Goal: Task Accomplishment & Management: Use online tool/utility

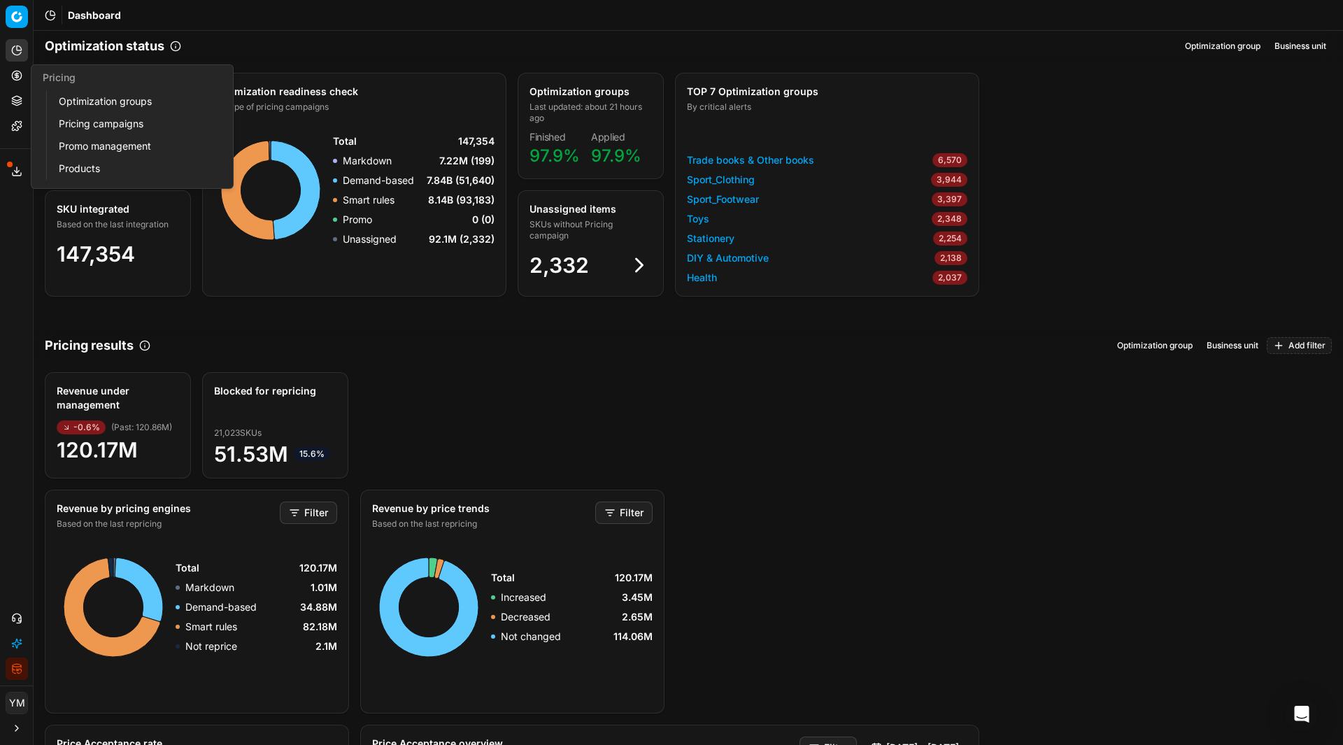
click at [71, 104] on link "Optimization groups" at bounding box center [134, 102] width 163 height 20
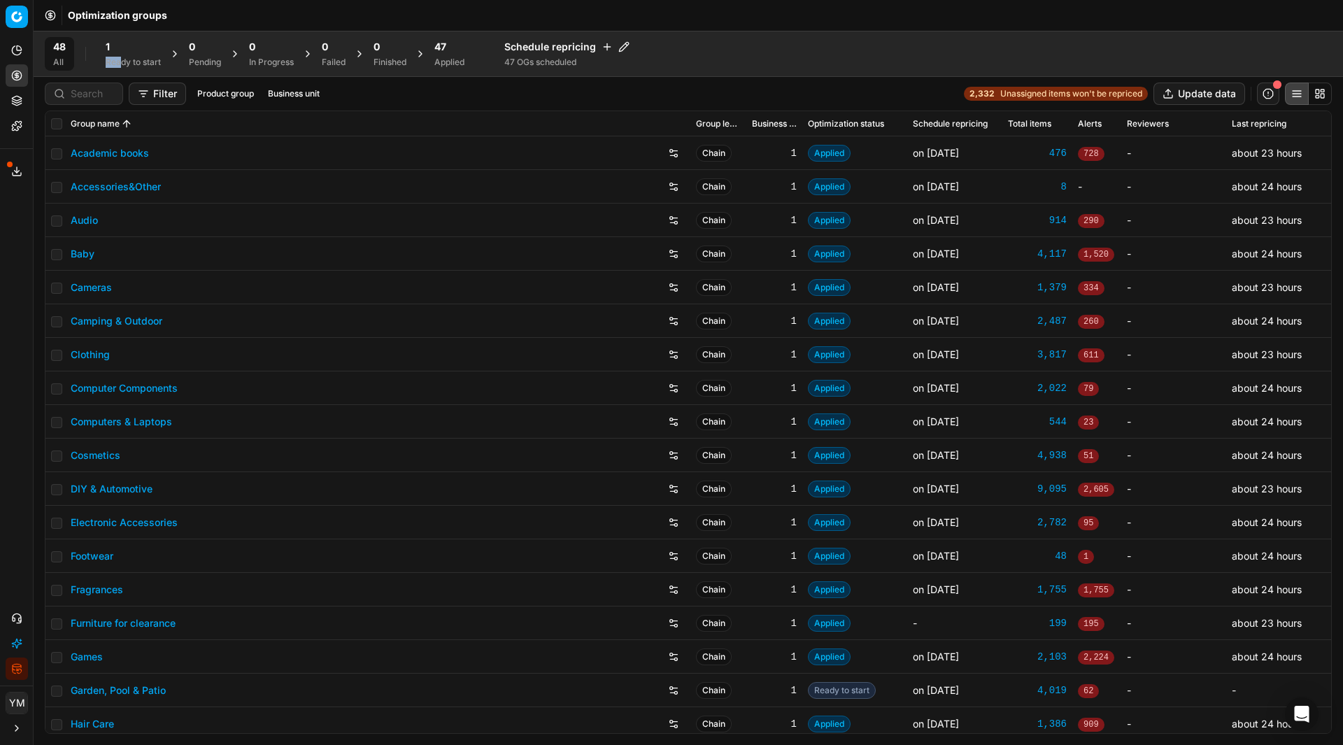
click at [121, 54] on div "1 Ready to start" at bounding box center [133, 54] width 55 height 28
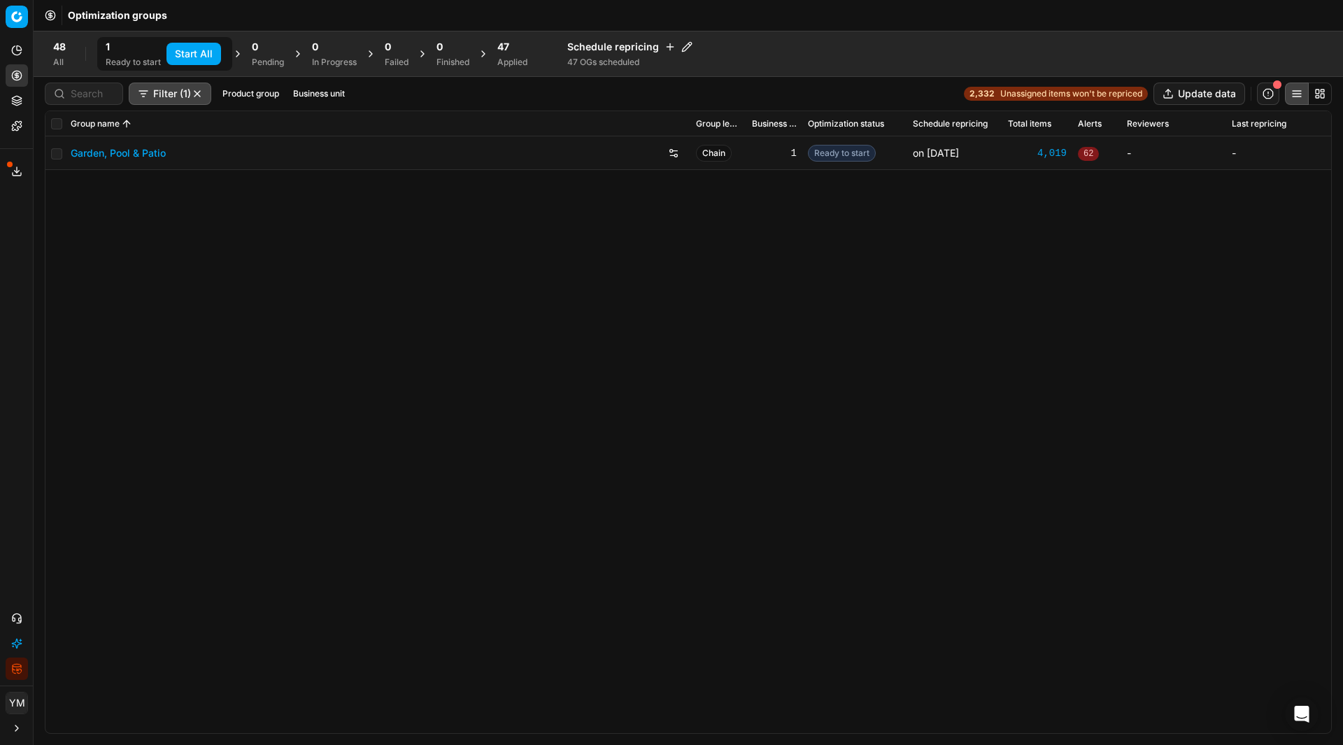
click at [59, 59] on div "All" at bounding box center [59, 62] width 13 height 11
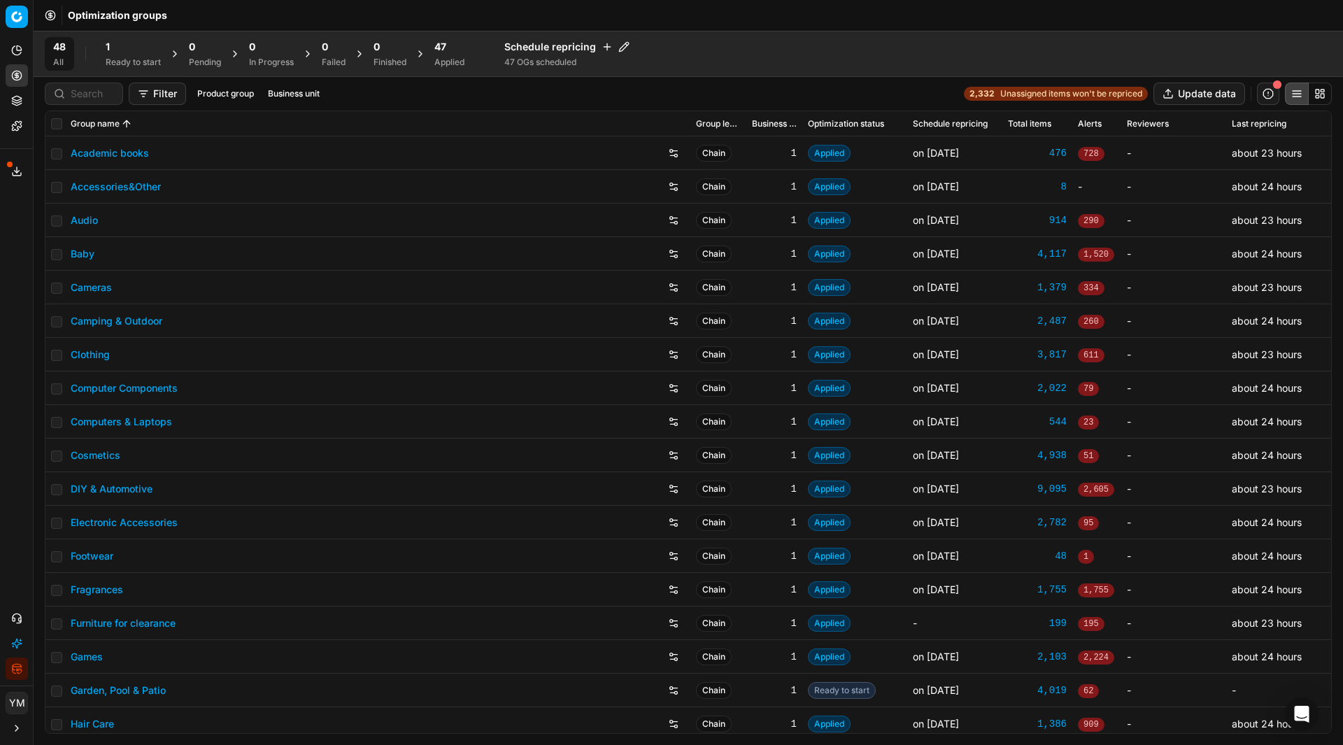
click at [222, 20] on div "Optimization groups" at bounding box center [688, 15] width 1309 height 31
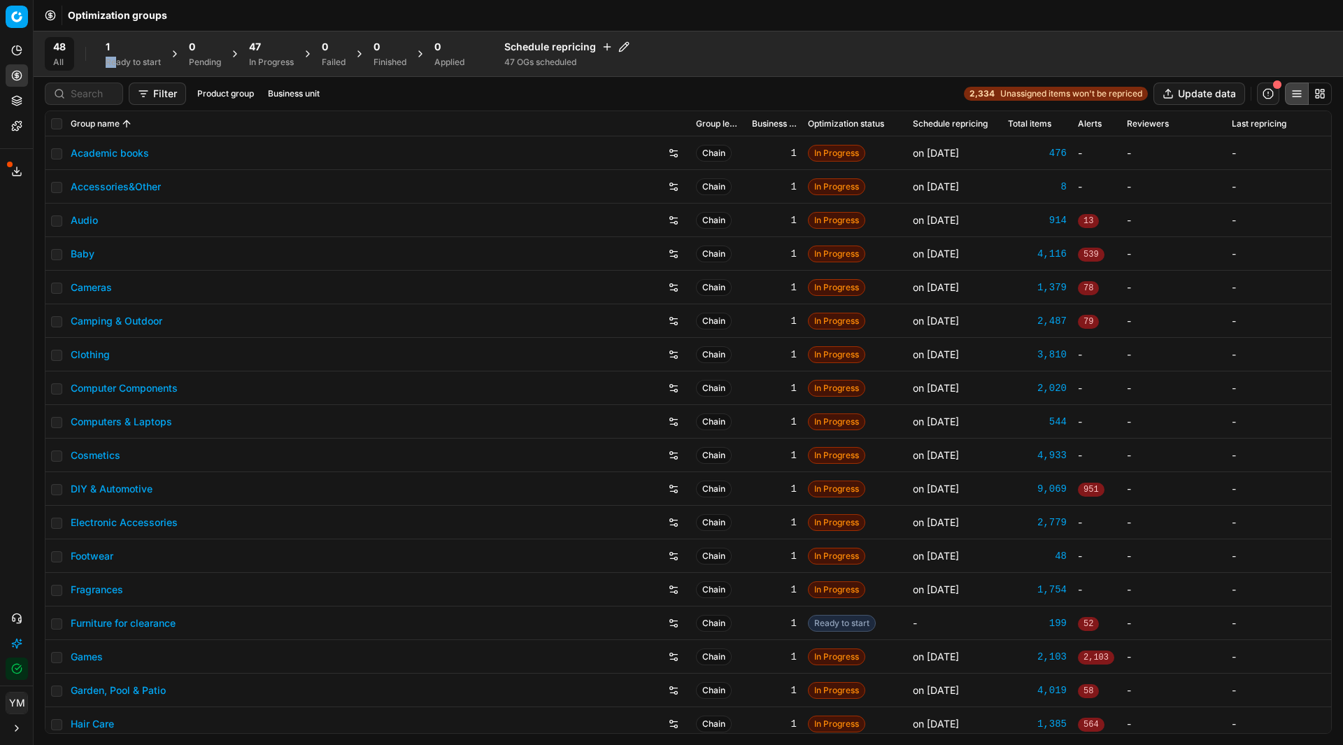
click at [117, 54] on div "1 Ready to start" at bounding box center [133, 54] width 55 height 28
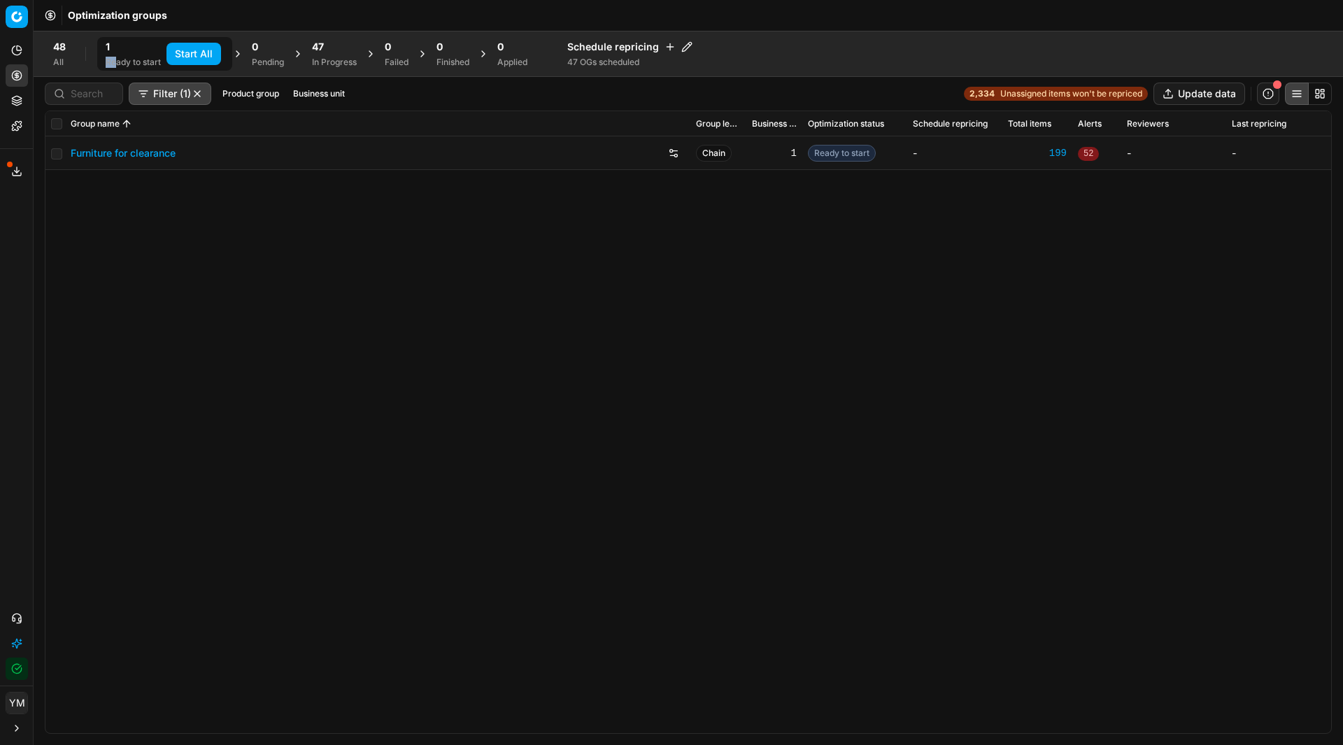
click at [190, 52] on button "Start All" at bounding box center [193, 54] width 55 height 22
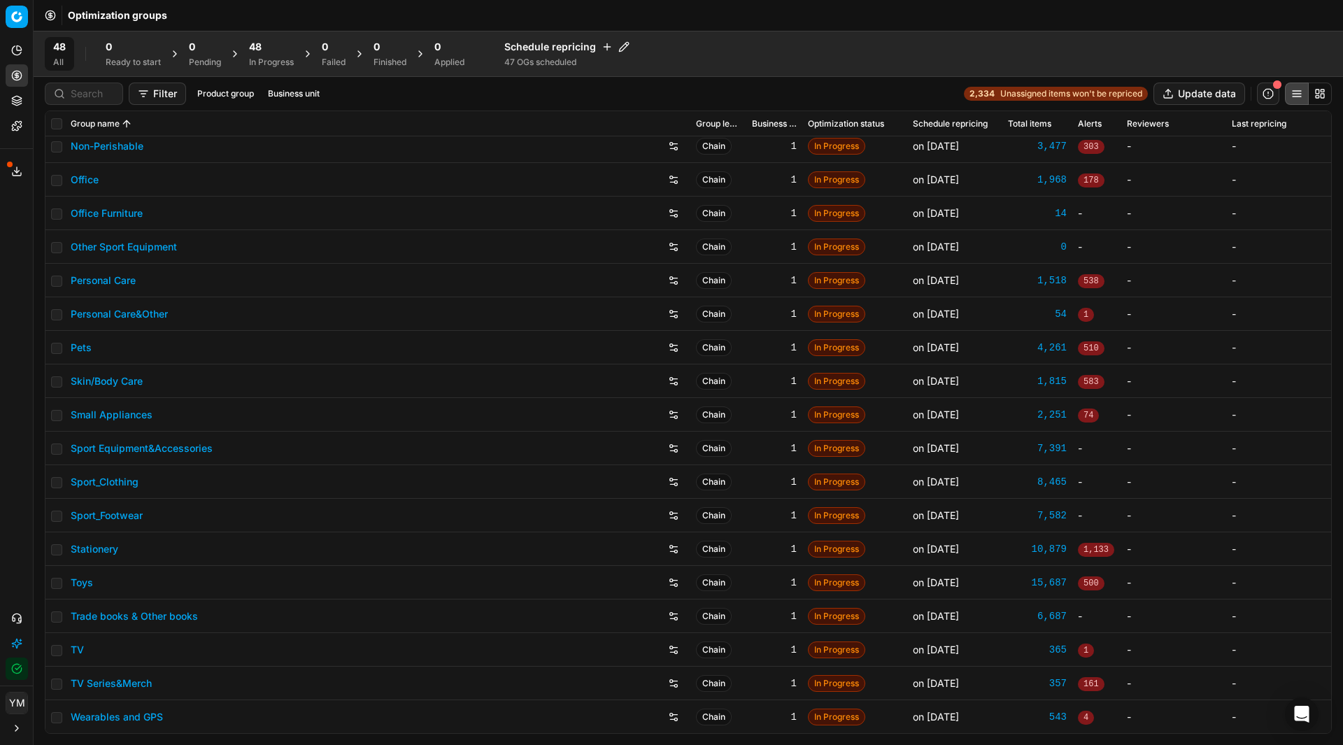
scroll to position [1015, 0]
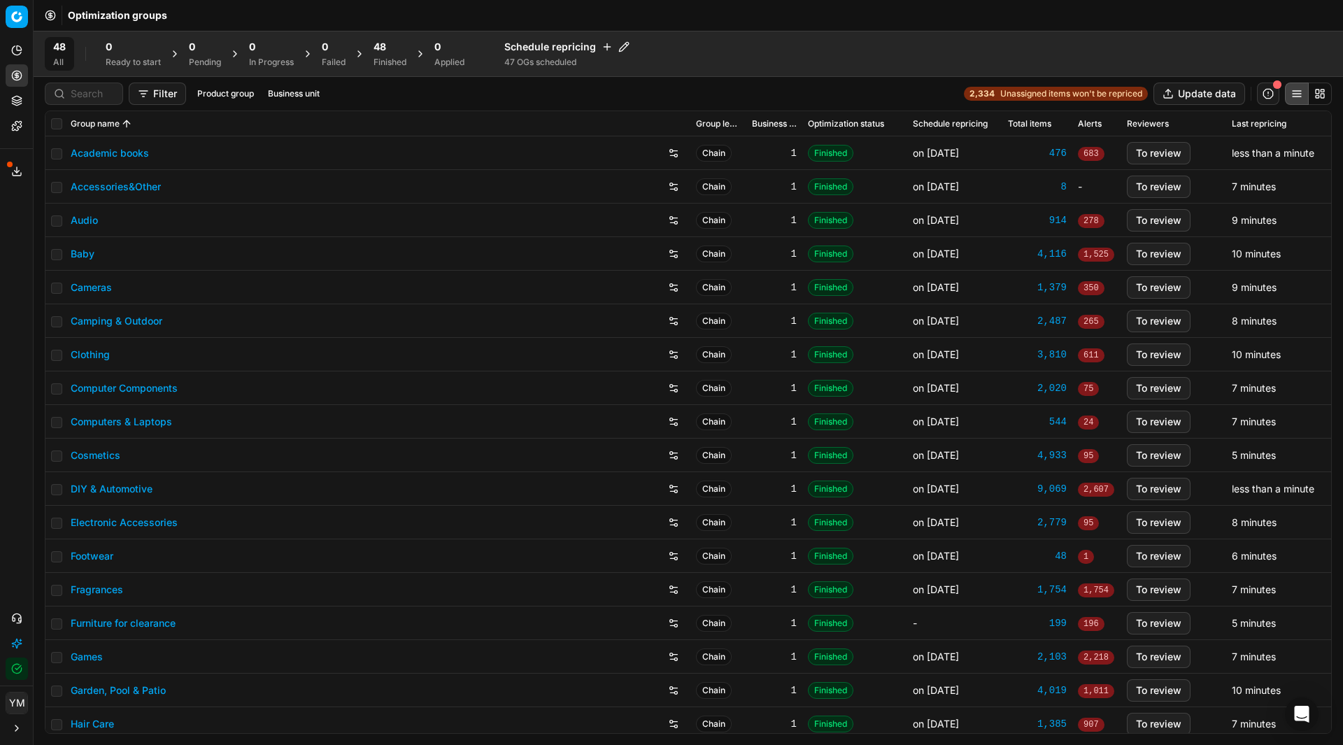
click at [386, 52] on span "48" at bounding box center [379, 47] width 13 height 14
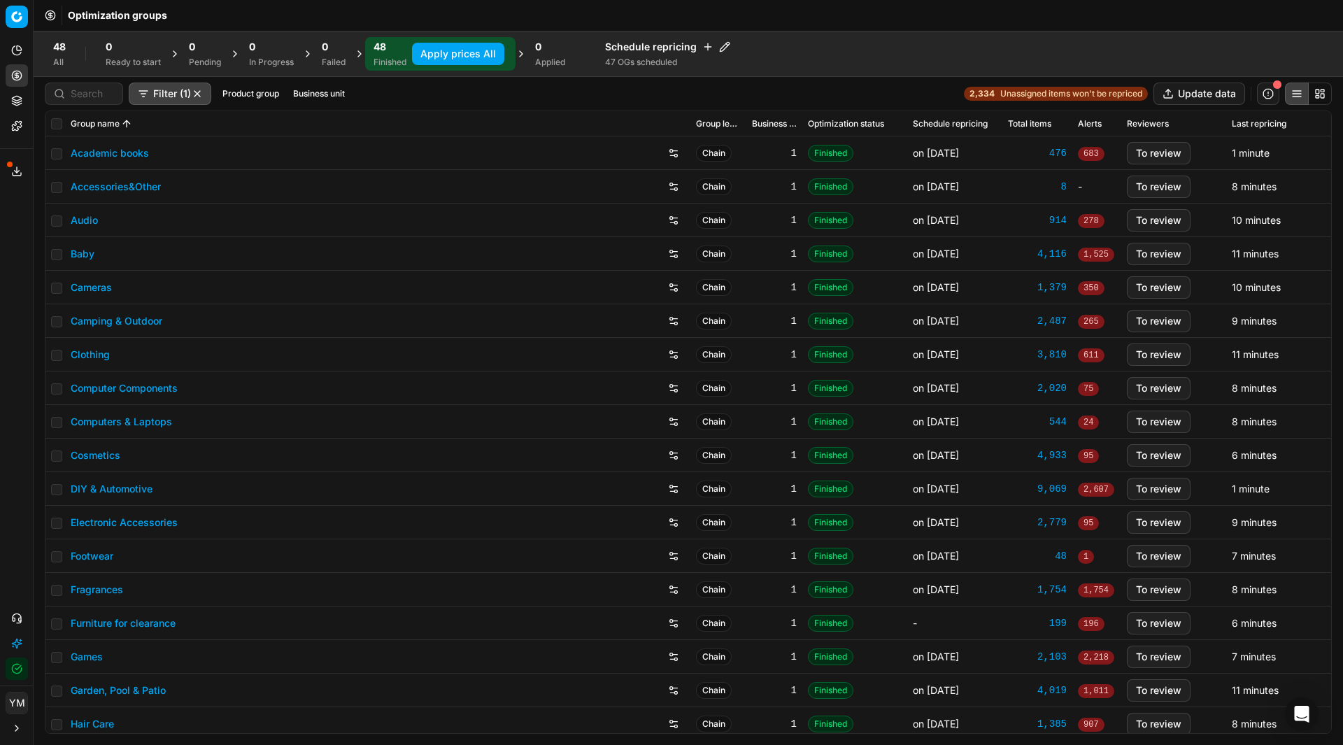
click at [469, 50] on button "Apply prices All" at bounding box center [458, 54] width 92 height 22
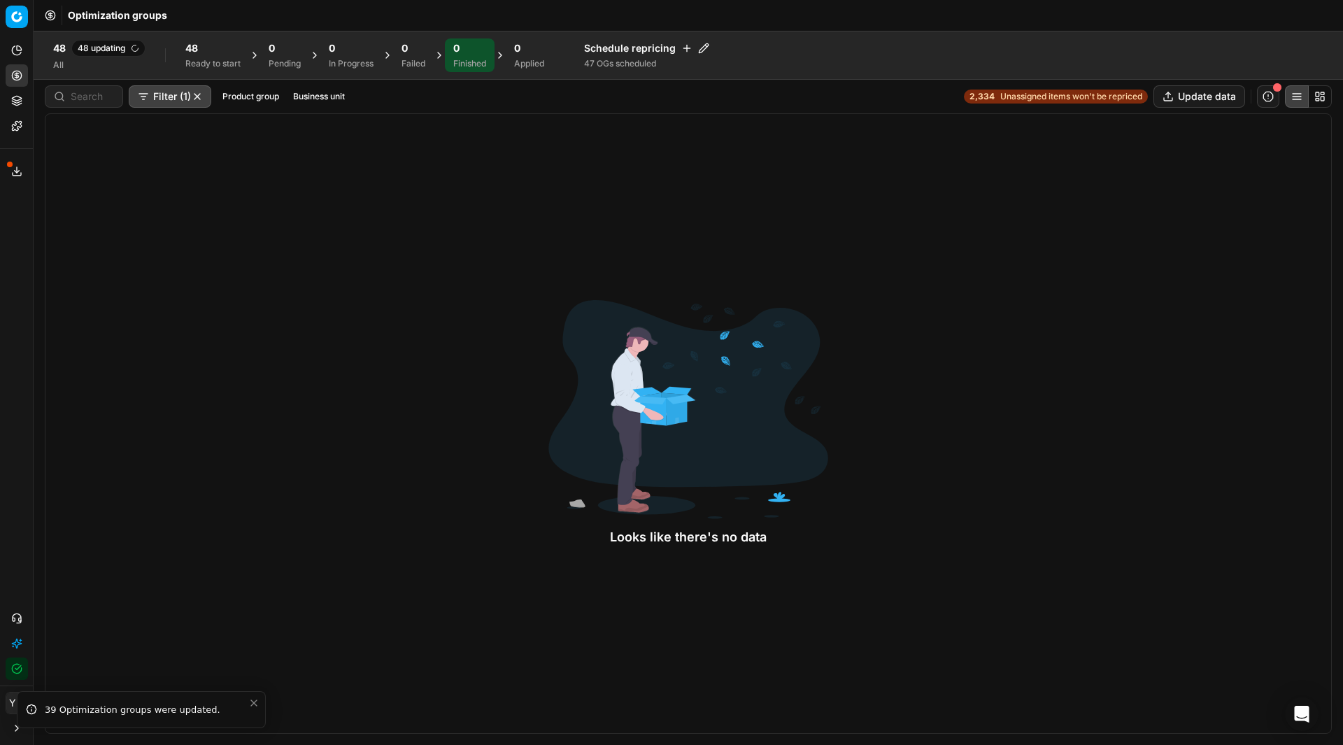
click at [894, 57] on div "48 48 updating All 48 Ready to start 0 Pending 0 In Progress 0 Failed 0 Finishe…" at bounding box center [688, 55] width 1287 height 36
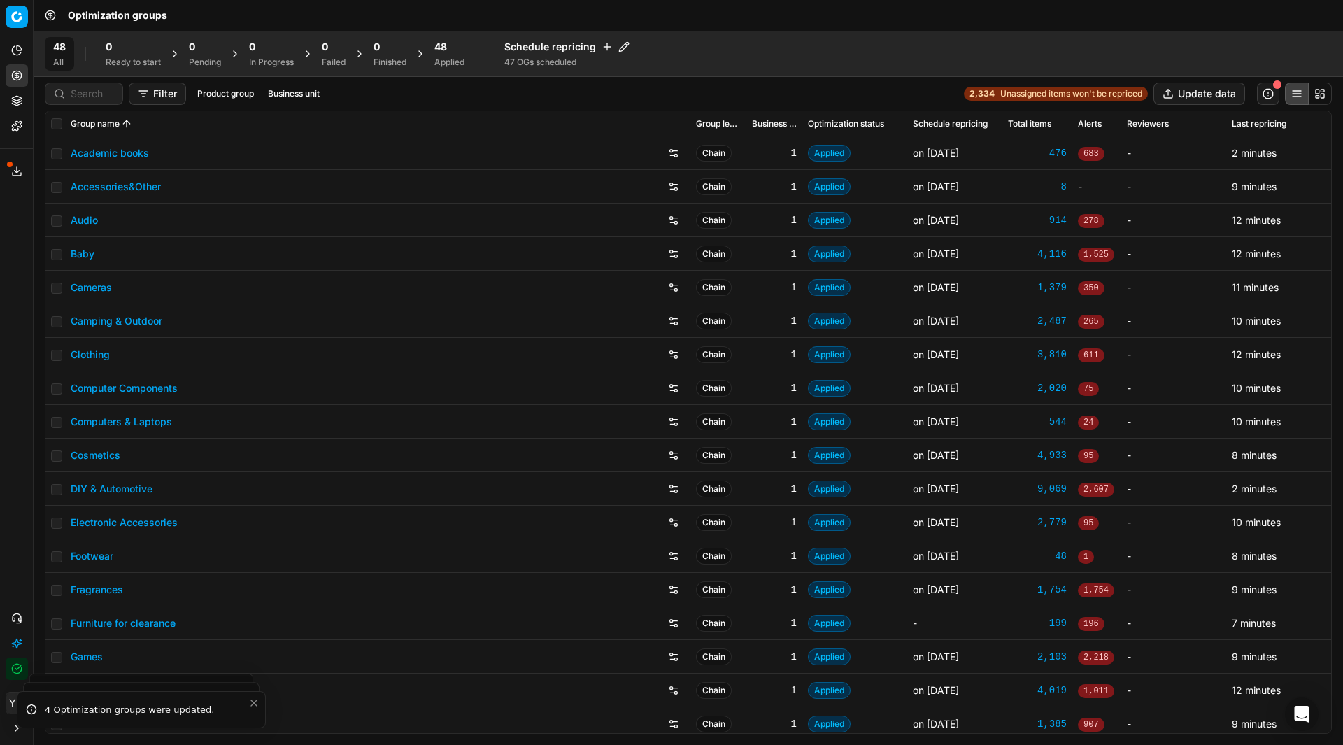
click at [448, 58] on div "Applied" at bounding box center [449, 62] width 30 height 11
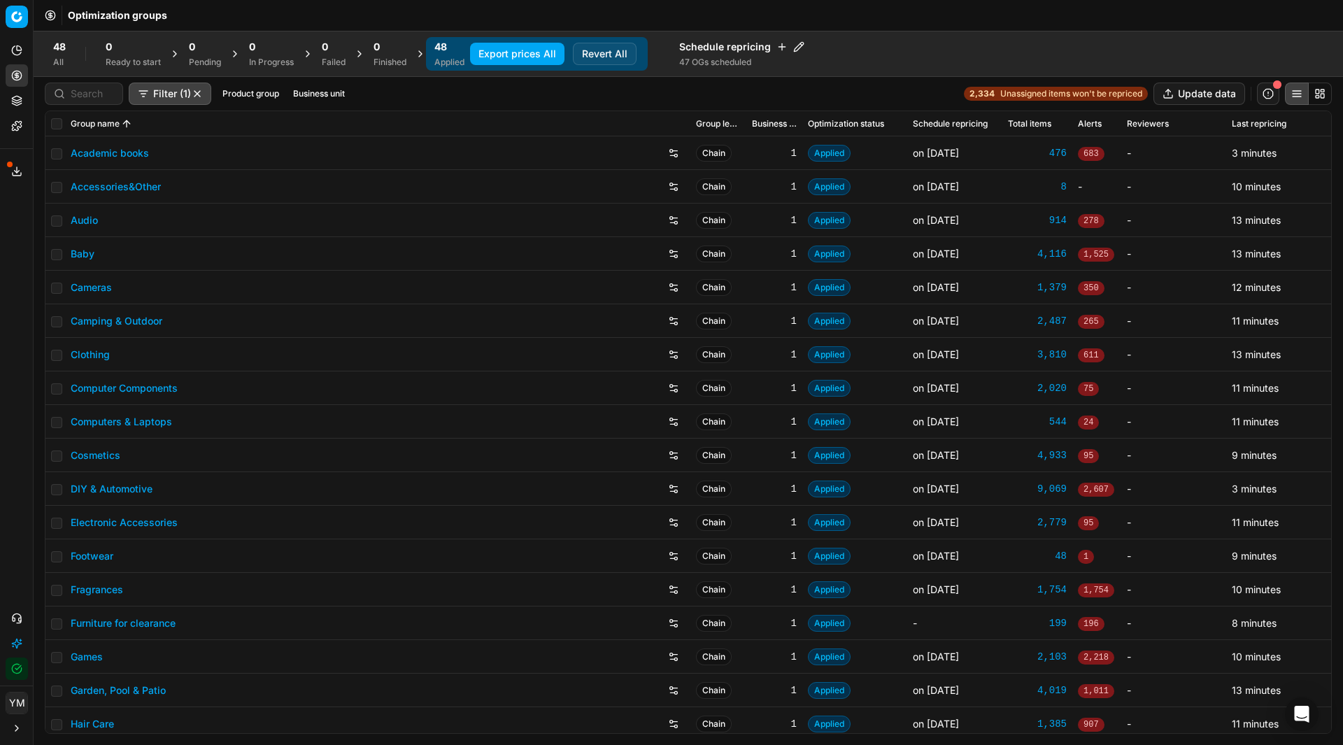
click at [528, 52] on button "Export prices All" at bounding box center [517, 54] width 94 height 22
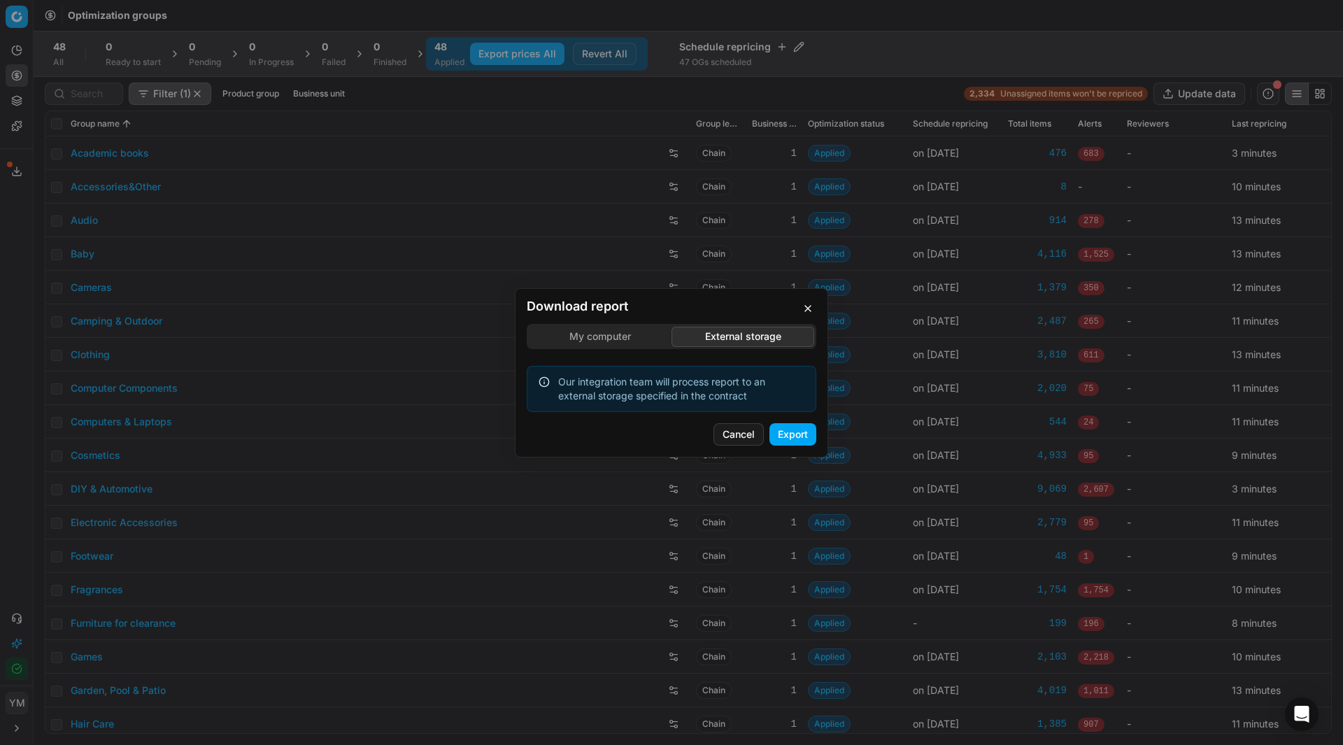
click at [759, 263] on div "Download report My computer External storage Our integration team will process …" at bounding box center [671, 372] width 1343 height 745
click at [786, 434] on button "Export" at bounding box center [792, 434] width 47 height 22
